Goal: Contribute content

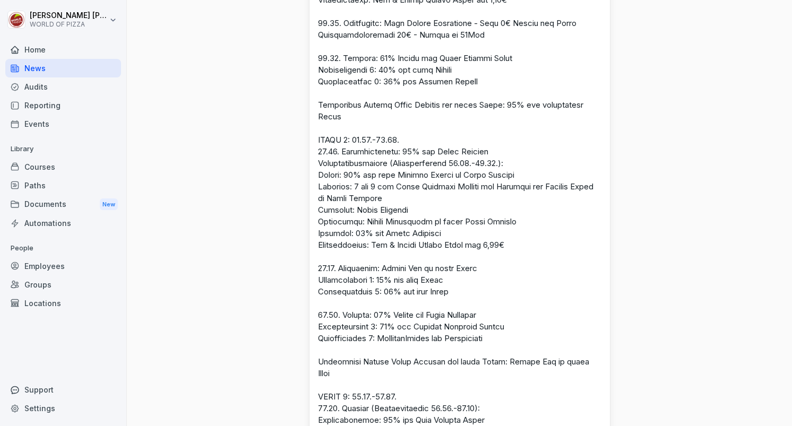
scroll to position [554, 0]
click at [572, 257] on p at bounding box center [460, 238] width 284 height 771
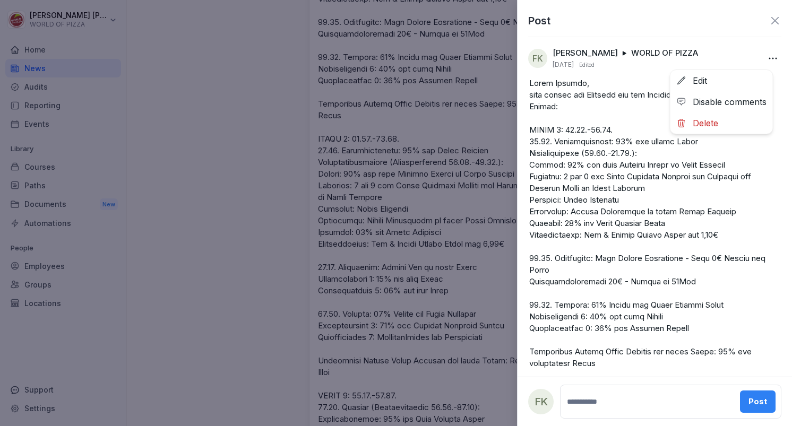
click at [760, 52] on body "[PERSON_NAME] WORLD OF PIZZA Home News Audits Reporting Events Library Courses …" at bounding box center [396, 213] width 792 height 426
click at [701, 81] on div "Edit" at bounding box center [722, 80] width 102 height 21
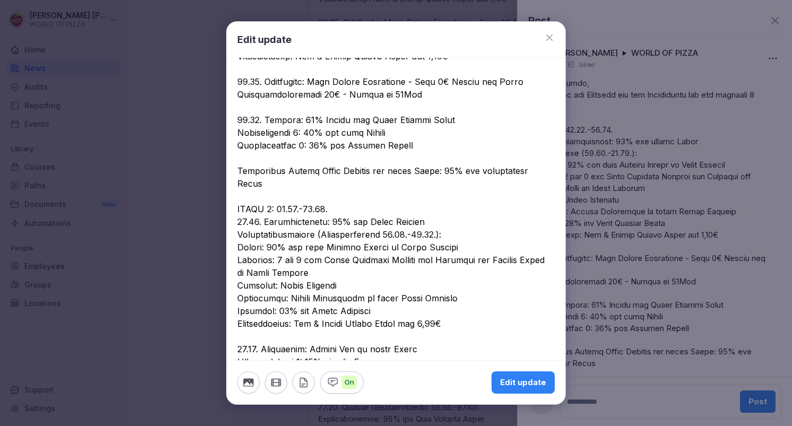
scroll to position [253, 0]
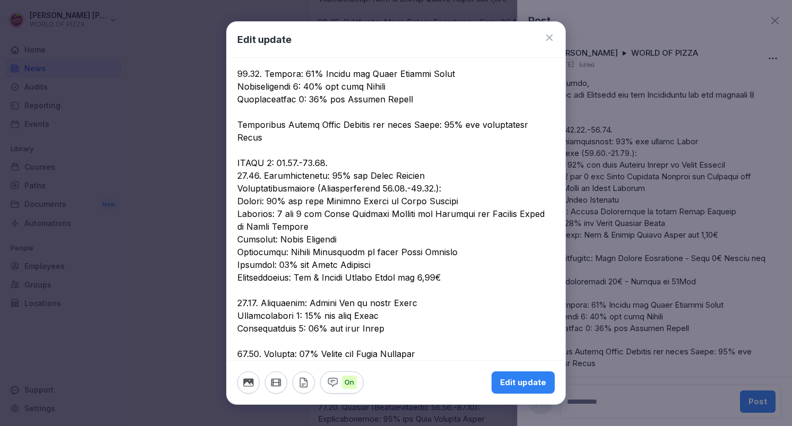
drag, startPoint x: 454, startPoint y: 263, endPoint x: 303, endPoint y: 260, distance: 150.8
click at [303, 260] on textarea at bounding box center [392, 259] width 310 height 816
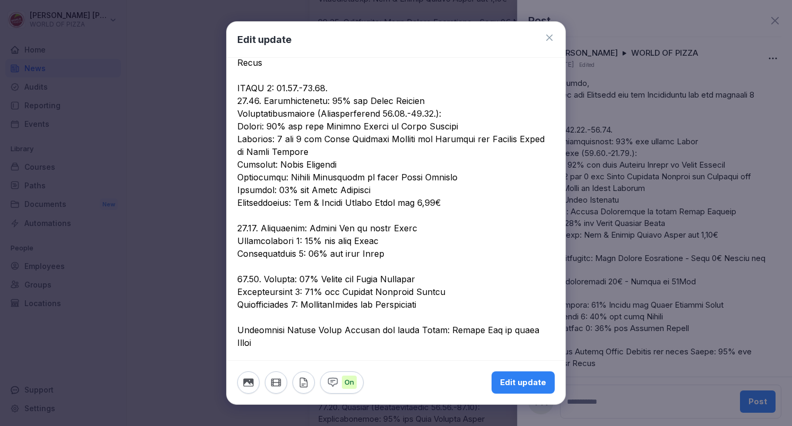
scroll to position [329, 0]
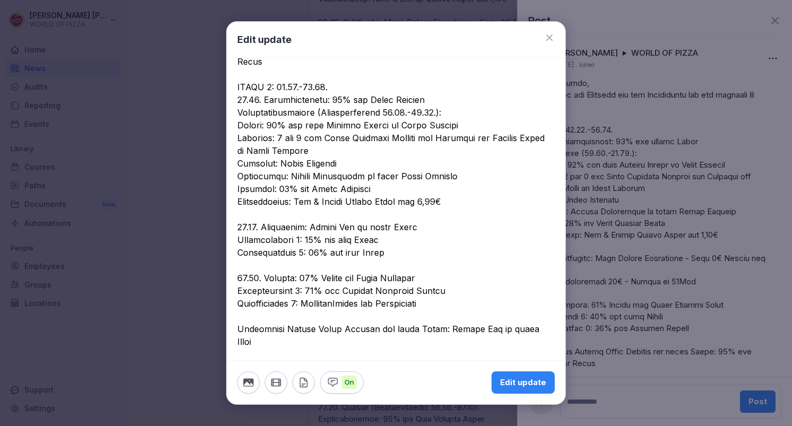
drag, startPoint x: 542, startPoint y: 312, endPoint x: 443, endPoint y: 315, distance: 99.3
click at [443, 315] on textarea at bounding box center [392, 183] width 310 height 816
type textarea "**********"
click at [535, 379] on div "Edit update" at bounding box center [523, 383] width 46 height 12
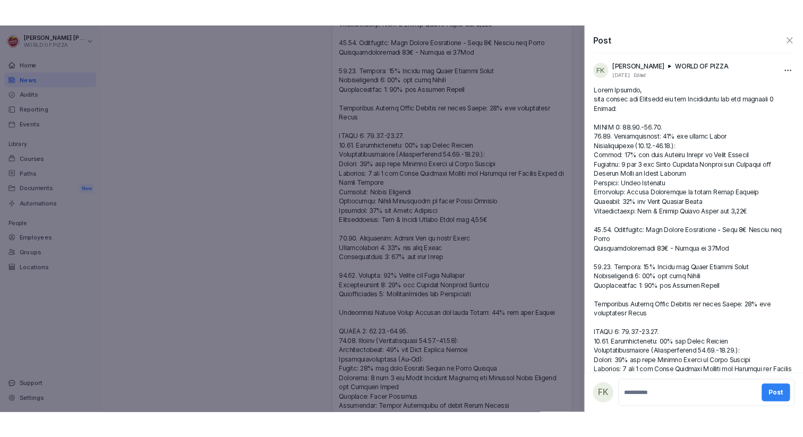
scroll to position [2, 0]
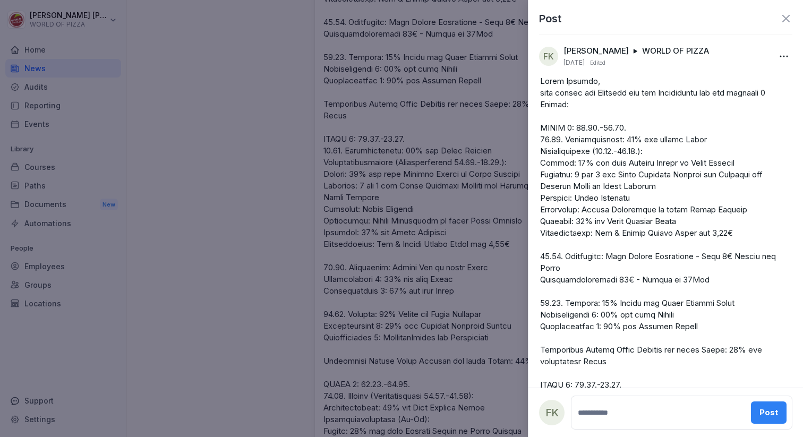
click at [340, 93] on div at bounding box center [401, 218] width 803 height 437
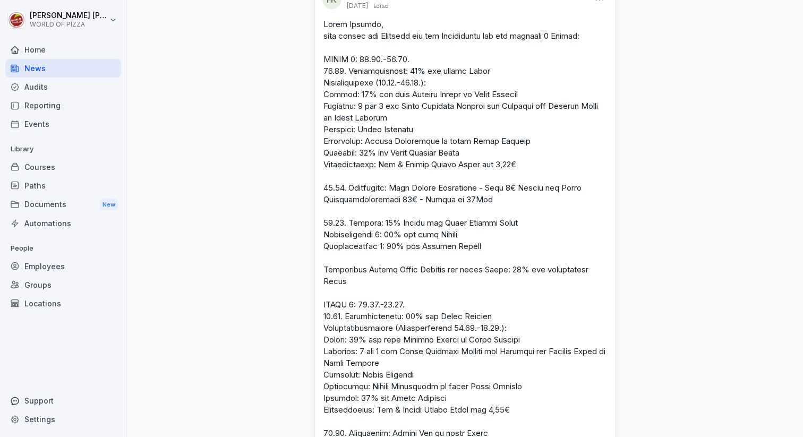
scroll to position [157, 0]
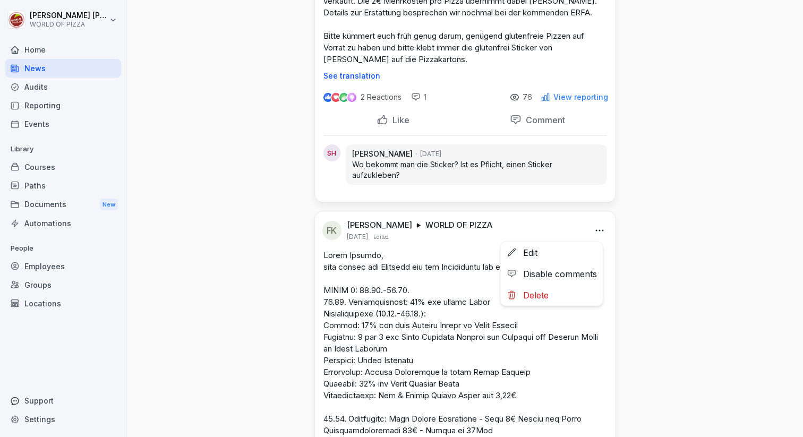
click at [597, 232] on html "[PERSON_NAME] WORLD OF PIZZA Home News Audits Reporting Events Library Courses …" at bounding box center [401, 218] width 803 height 437
click at [552, 249] on div "Edit" at bounding box center [552, 252] width 102 height 21
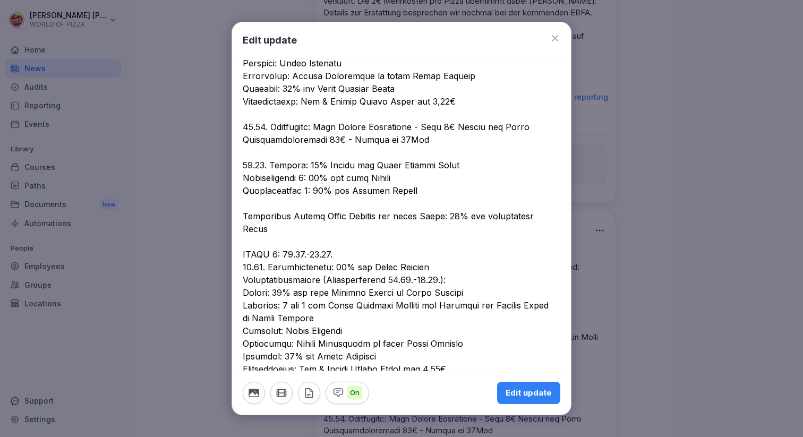
scroll to position [192, 0]
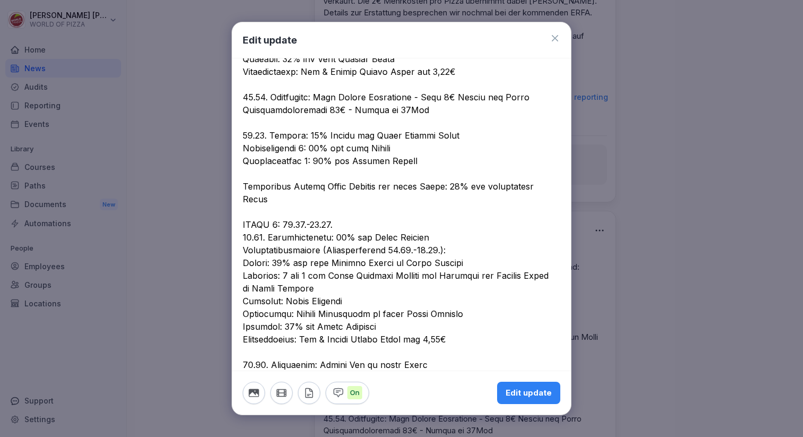
drag, startPoint x: 453, startPoint y: 222, endPoint x: 364, endPoint y: 220, distance: 89.2
click at [364, 220] on textarea at bounding box center [398, 320] width 310 height 816
click at [417, 222] on textarea at bounding box center [398, 320] width 310 height 816
type textarea "**********"
click at [517, 385] on button "Edit update" at bounding box center [528, 393] width 63 height 22
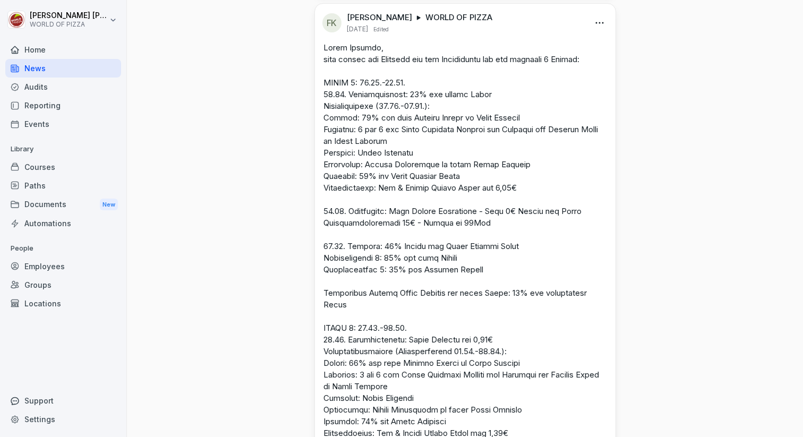
scroll to position [458, 0]
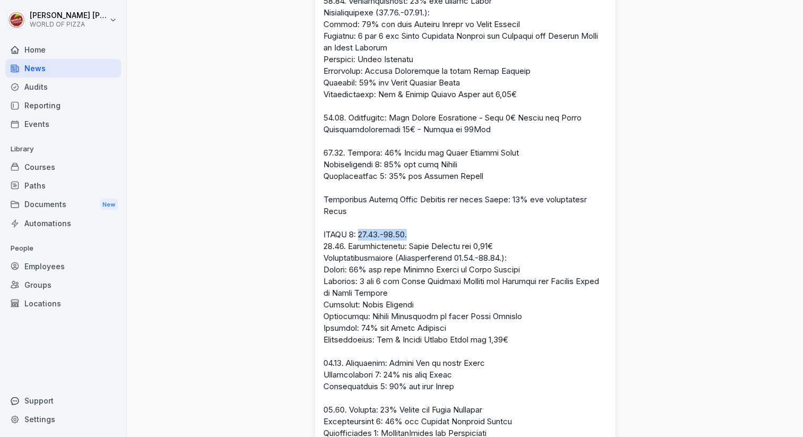
drag, startPoint x: 415, startPoint y: 233, endPoint x: 362, endPoint y: 233, distance: 53.6
click at [362, 233] on p at bounding box center [465, 327] width 284 height 759
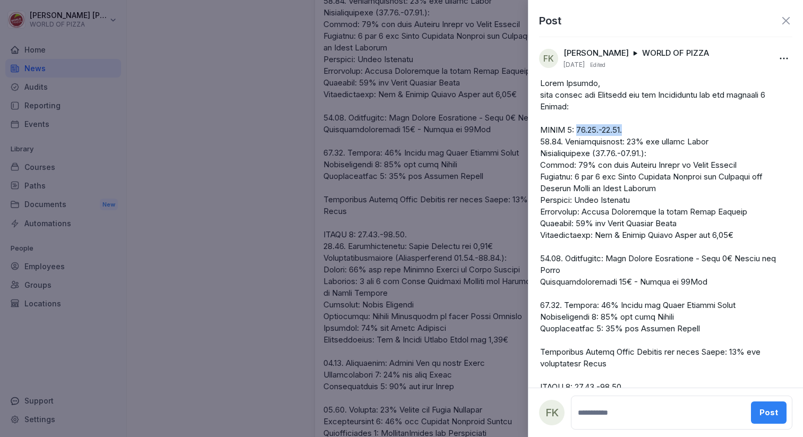
drag, startPoint x: 582, startPoint y: 131, endPoint x: 635, endPoint y: 132, distance: 52.6
copy p "[DATE]-[DATE]"
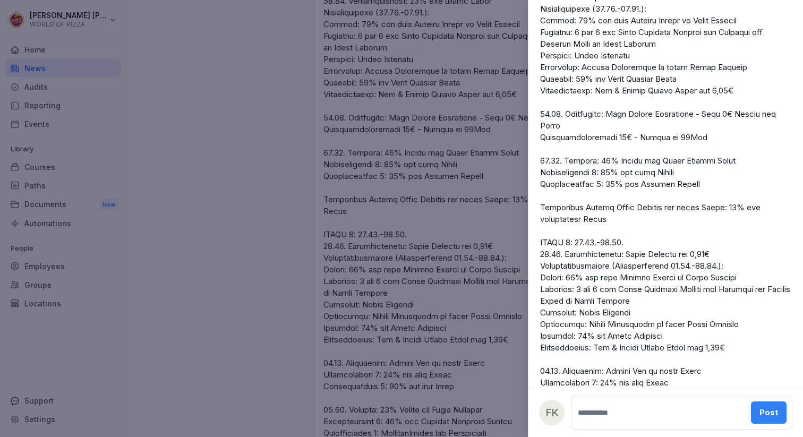
scroll to position [243, 0]
